Goal: Information Seeking & Learning: Learn about a topic

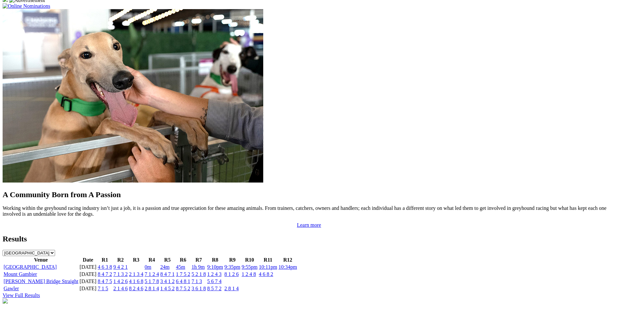
scroll to position [554, 0]
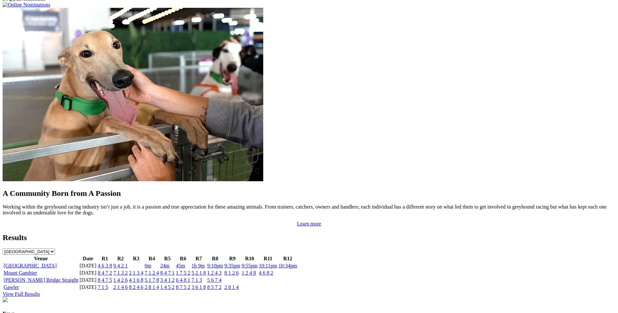
click at [143, 270] on link "2 1 3 4" at bounding box center [136, 273] width 14 height 6
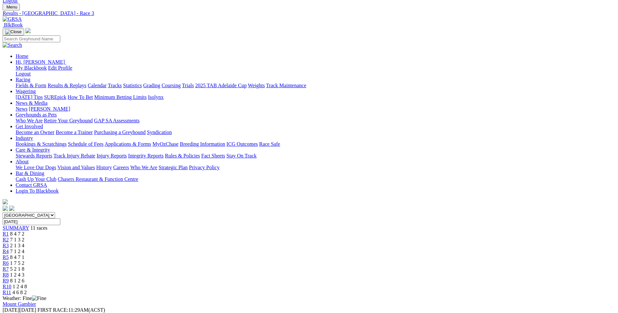
scroll to position [65, 0]
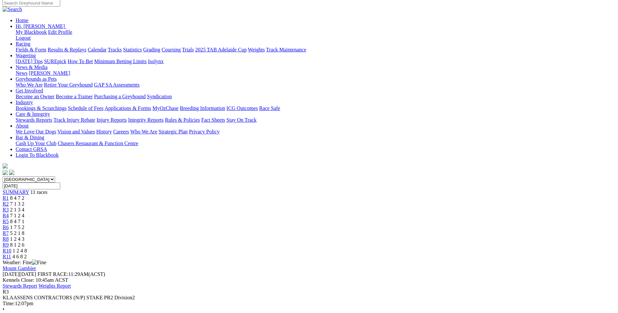
click at [9, 213] on span "R4" at bounding box center [6, 216] width 6 height 6
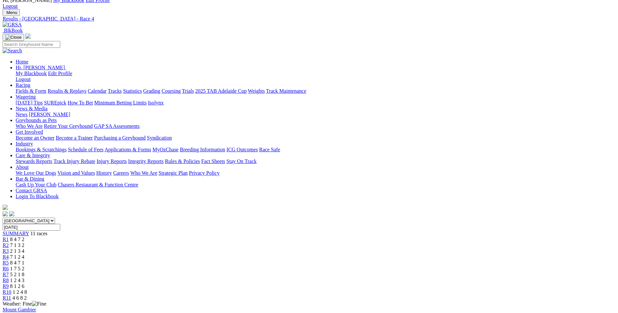
scroll to position [65, 0]
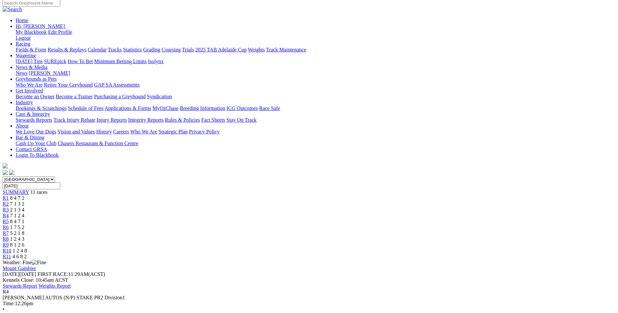
click at [298, 219] on div "R5 8 4 7 1" at bounding box center [309, 222] width 613 height 6
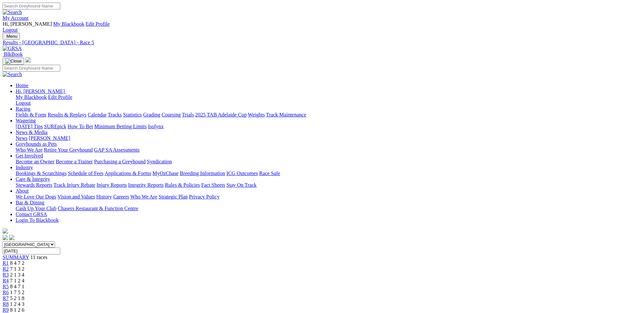
click at [9, 290] on span "R6" at bounding box center [6, 293] width 6 height 6
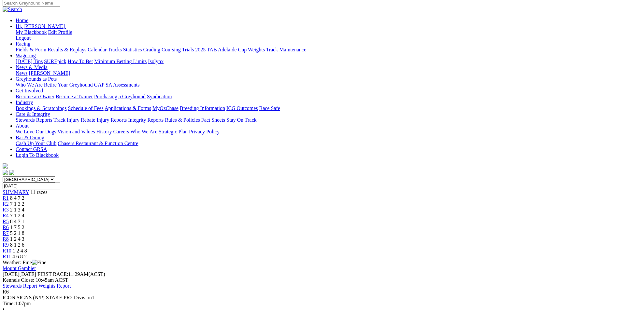
scroll to position [33, 0]
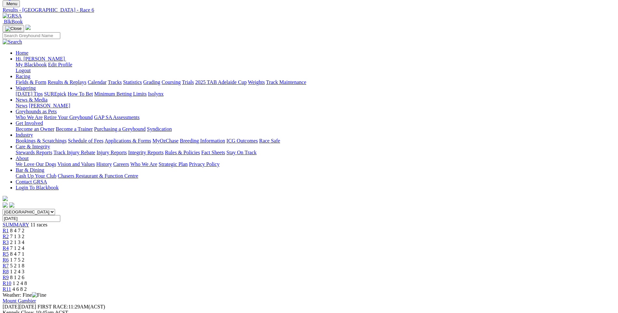
click at [9, 263] on link "R7" at bounding box center [6, 266] width 6 height 6
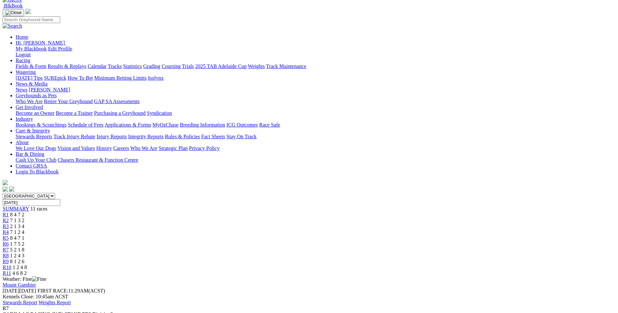
scroll to position [33, 0]
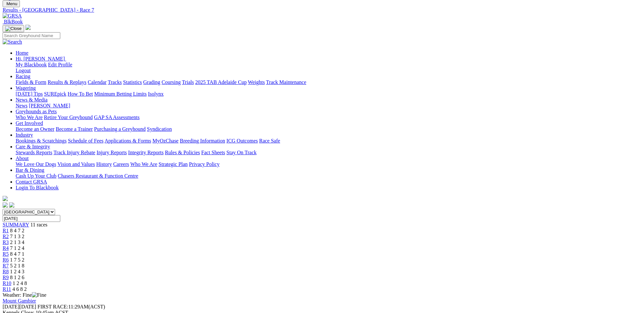
click at [9, 269] on span "R8" at bounding box center [6, 272] width 6 height 6
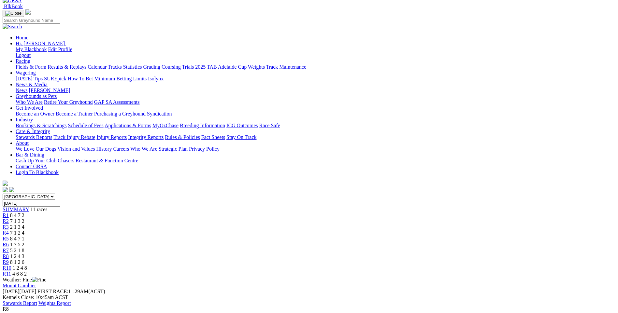
scroll to position [33, 0]
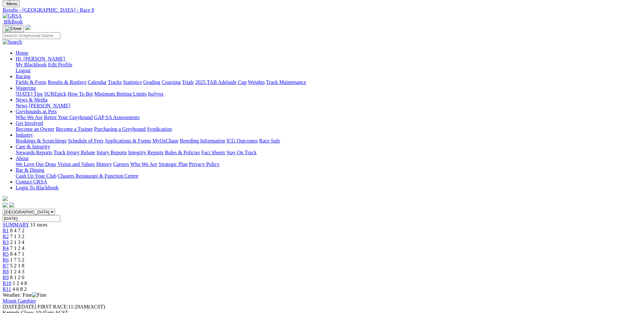
click at [9, 275] on span "R9" at bounding box center [6, 278] width 6 height 6
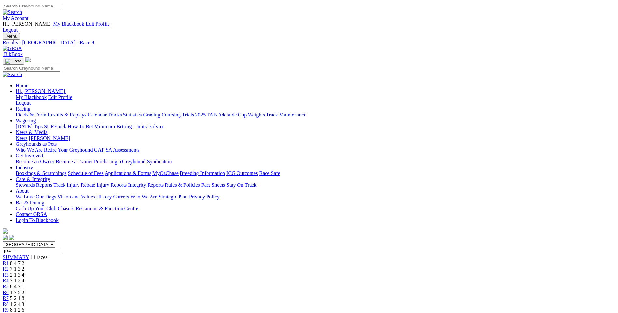
scroll to position [33, 0]
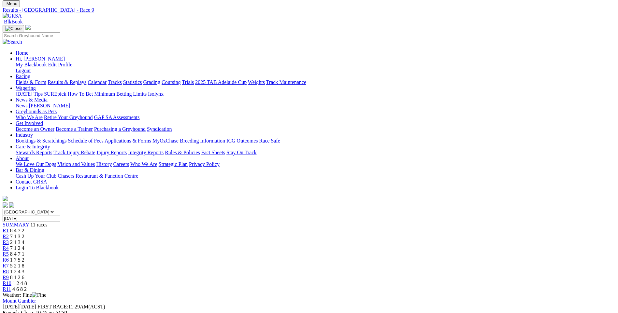
click at [11, 281] on link "R10" at bounding box center [7, 284] width 9 height 6
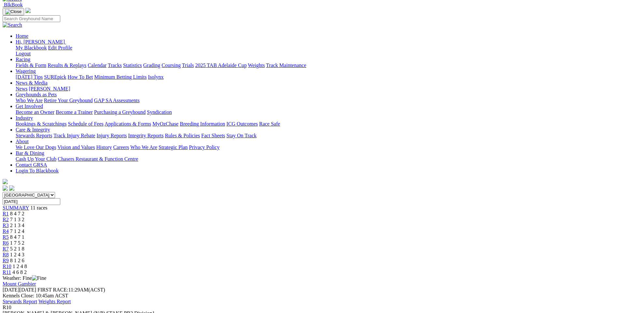
scroll to position [33, 0]
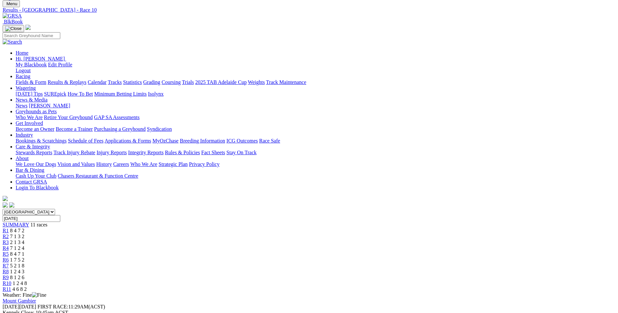
click at [11, 287] on span "R11" at bounding box center [7, 290] width 8 height 6
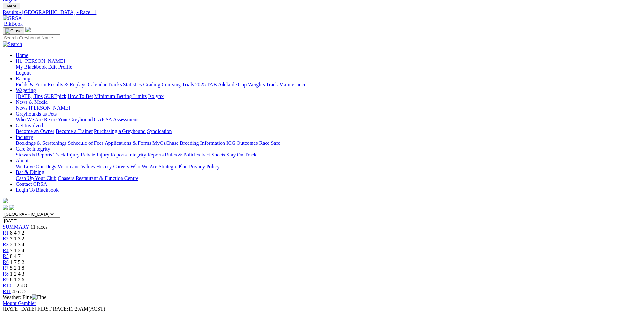
scroll to position [65, 0]
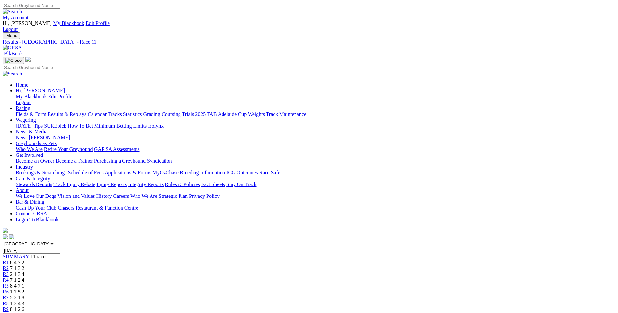
scroll to position [0, 0]
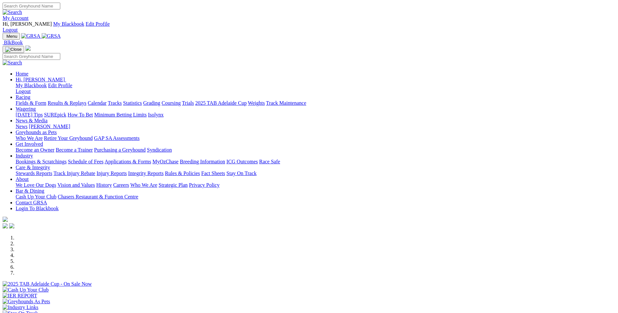
scroll to position [228, 0]
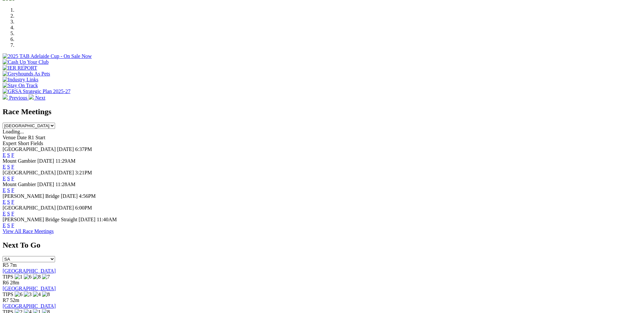
click at [14, 188] on link "F" at bounding box center [12, 191] width 3 height 6
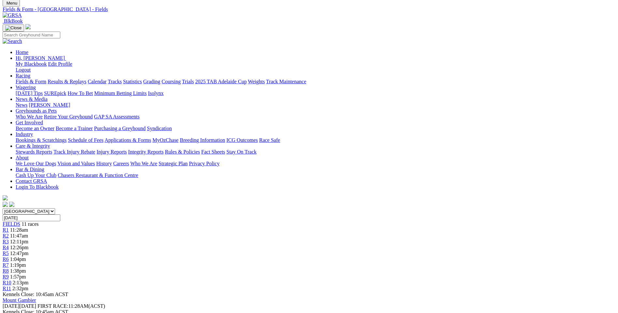
scroll to position [33, 0]
click at [9, 269] on span "R8" at bounding box center [6, 272] width 6 height 6
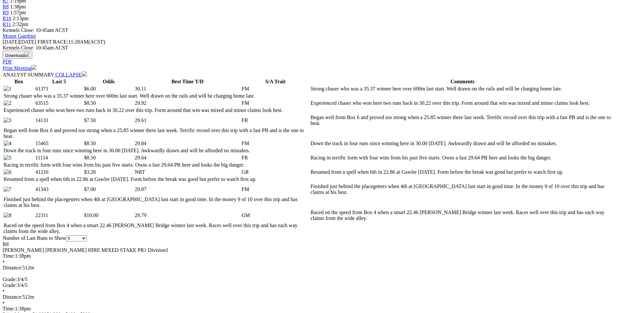
scroll to position [293, 0]
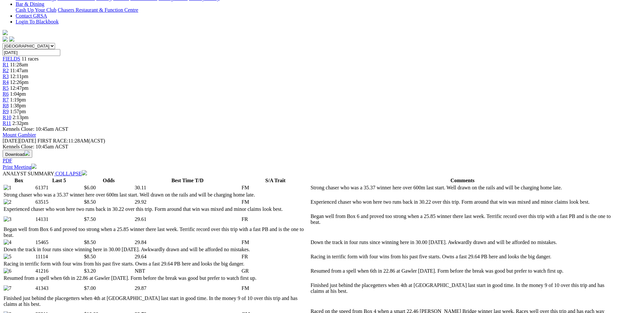
scroll to position [195, 0]
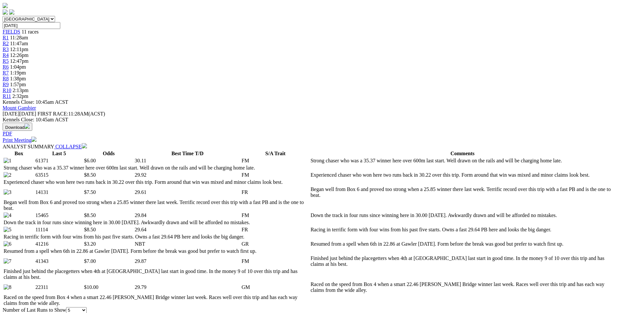
scroll to position [130, 0]
